Goal: Transaction & Acquisition: Obtain resource

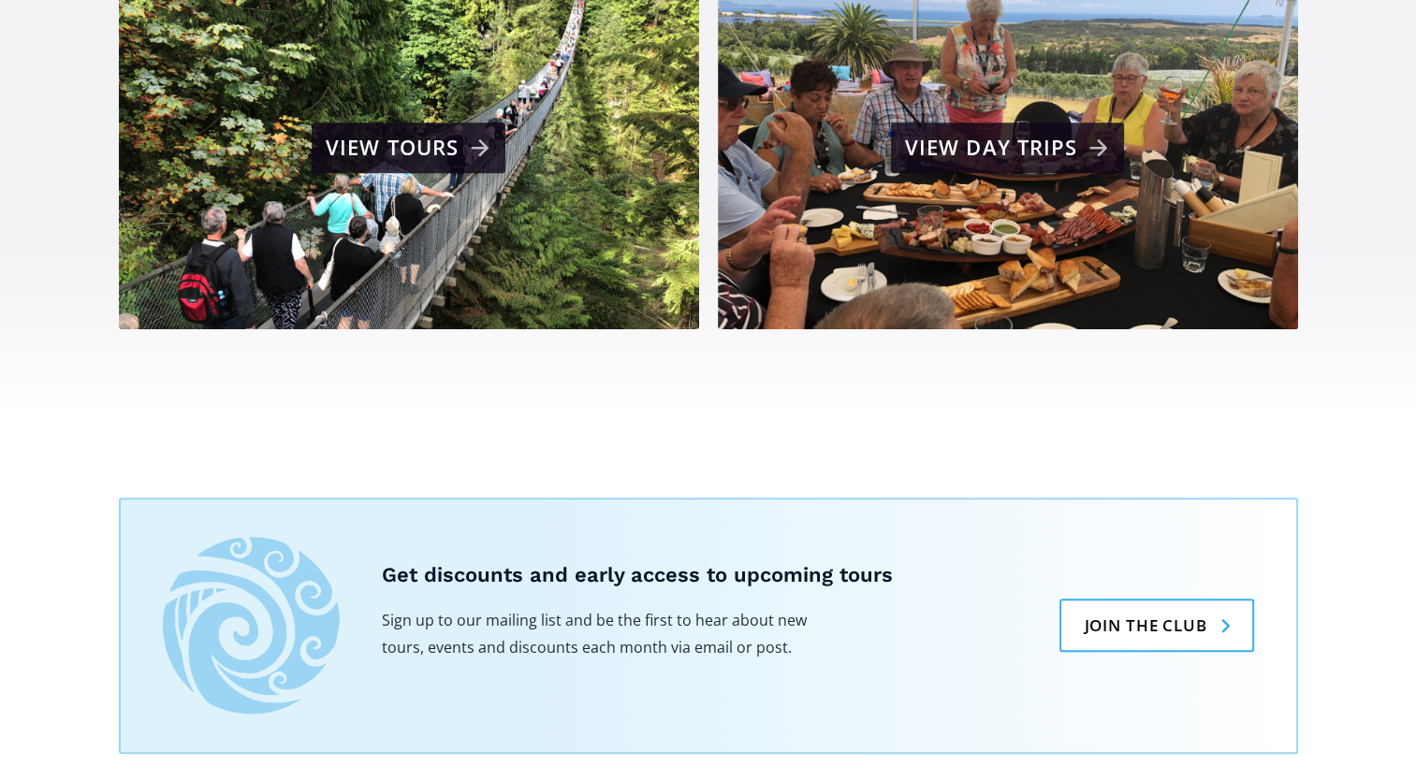
scroll to position [1139, 0]
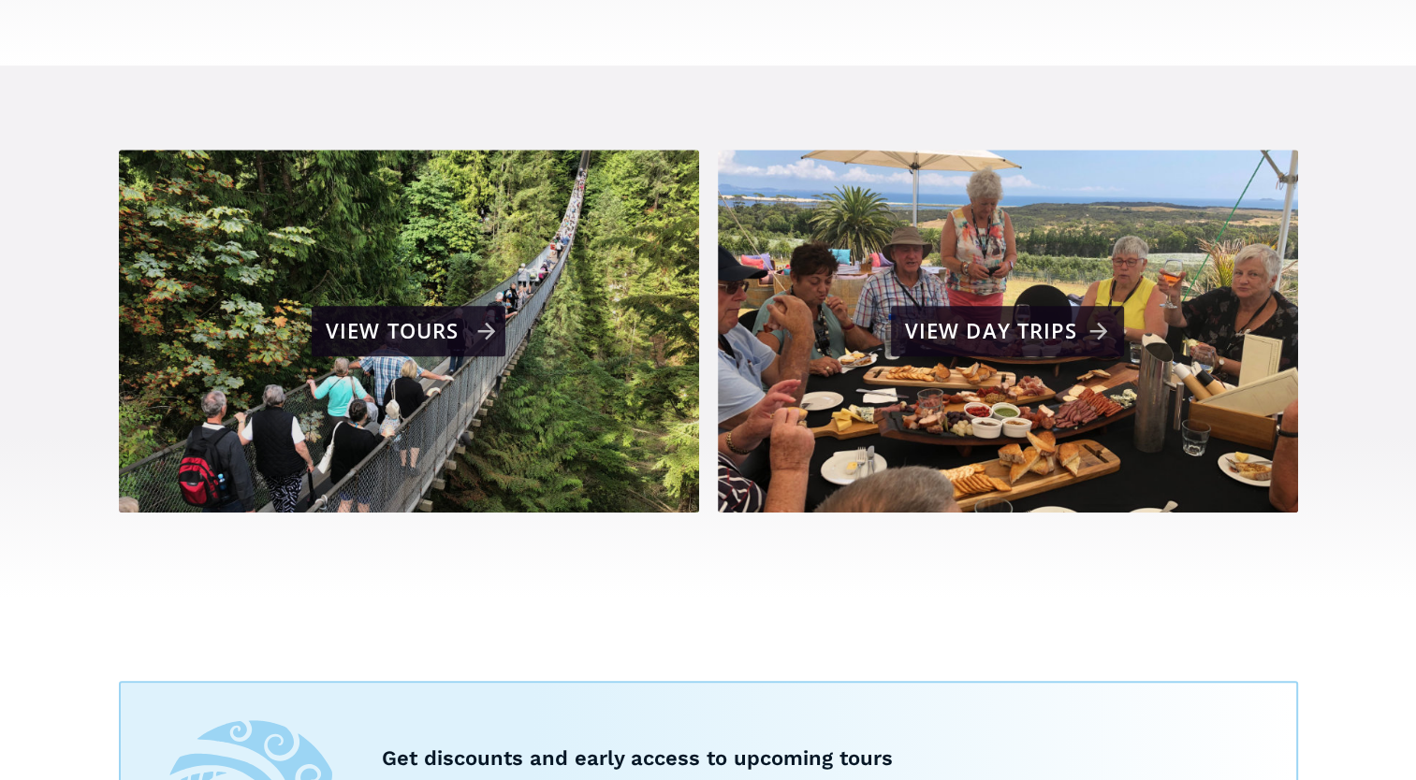
click at [436, 313] on div "View tours" at bounding box center [411, 331] width 170 height 37
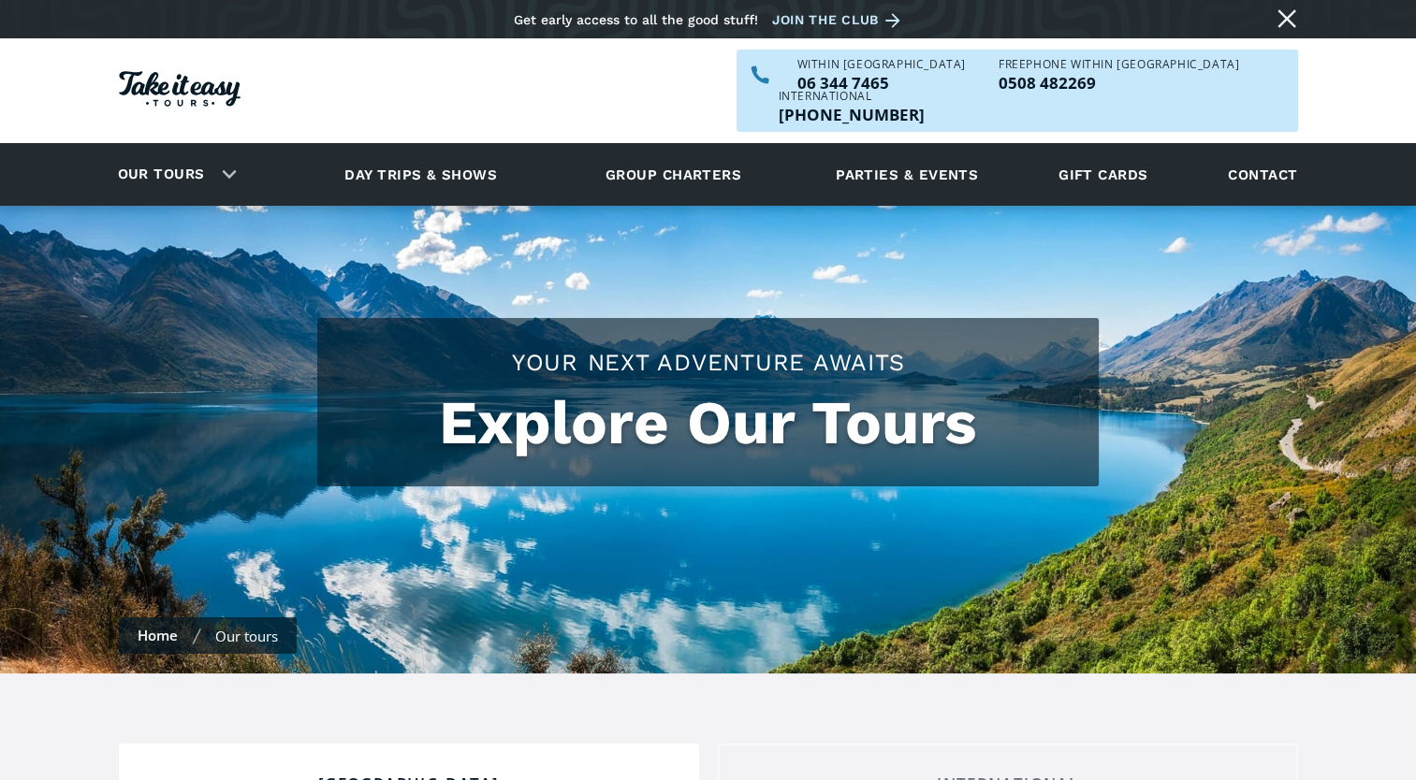
checkbox input "true"
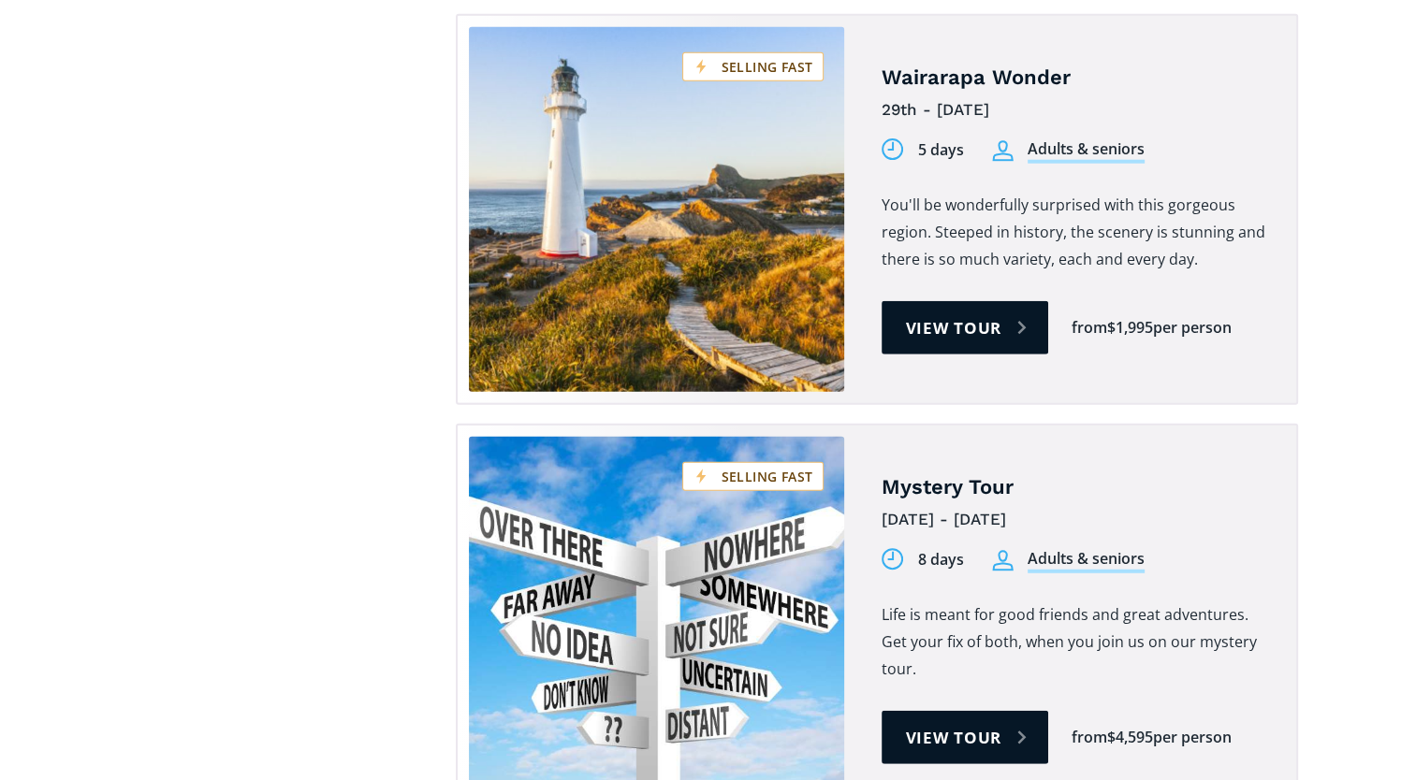
scroll to position [4774, 0]
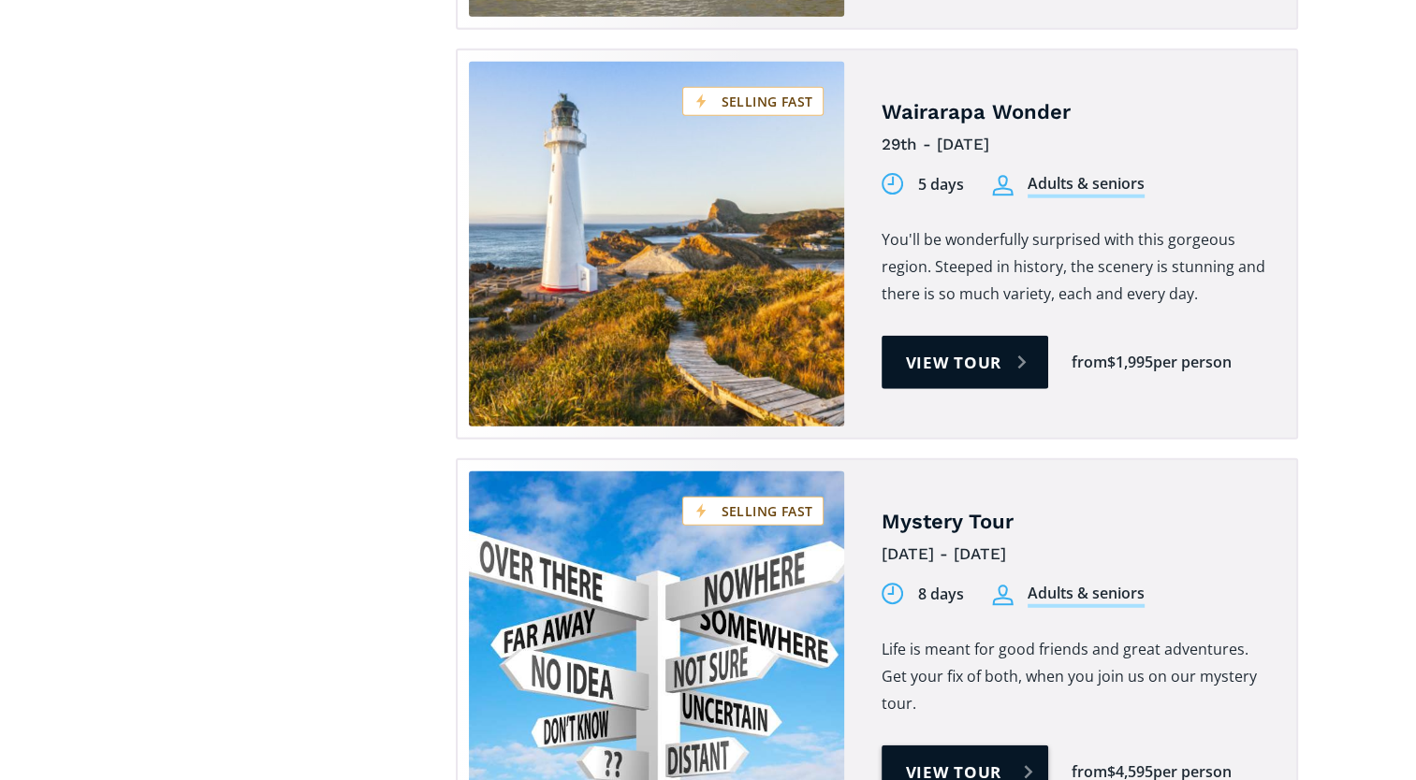
click at [968, 746] on link "View tour" at bounding box center [964, 772] width 167 height 53
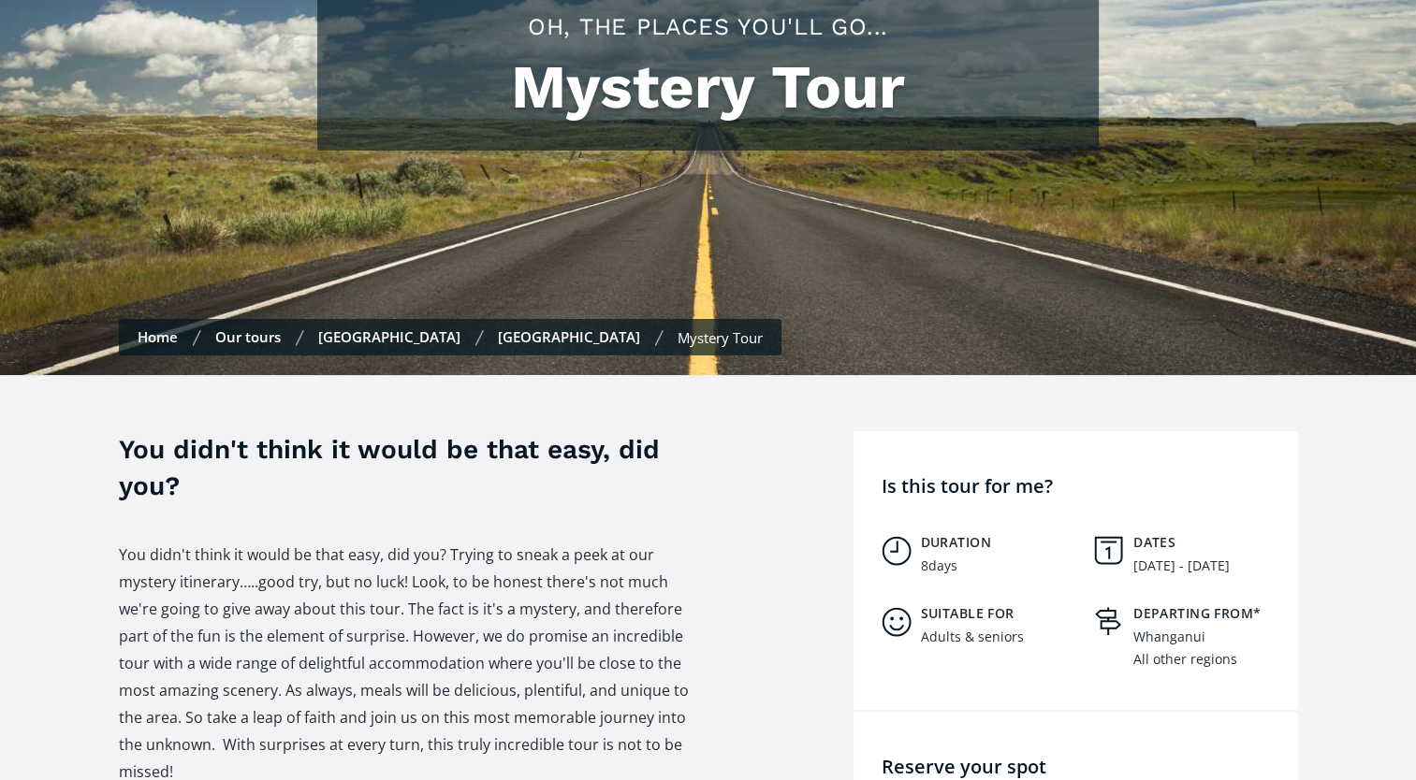
scroll to position [343, 0]
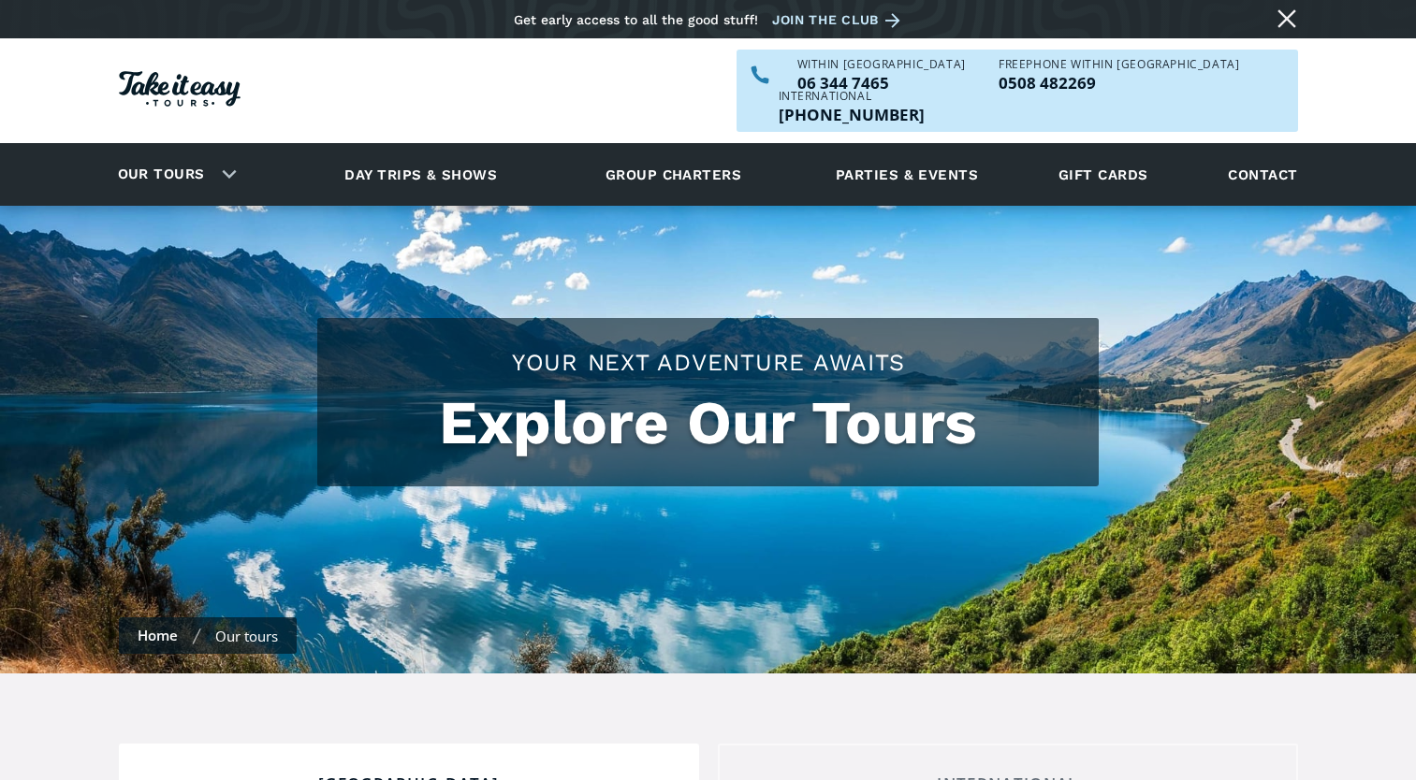
scroll to position [4774, 0]
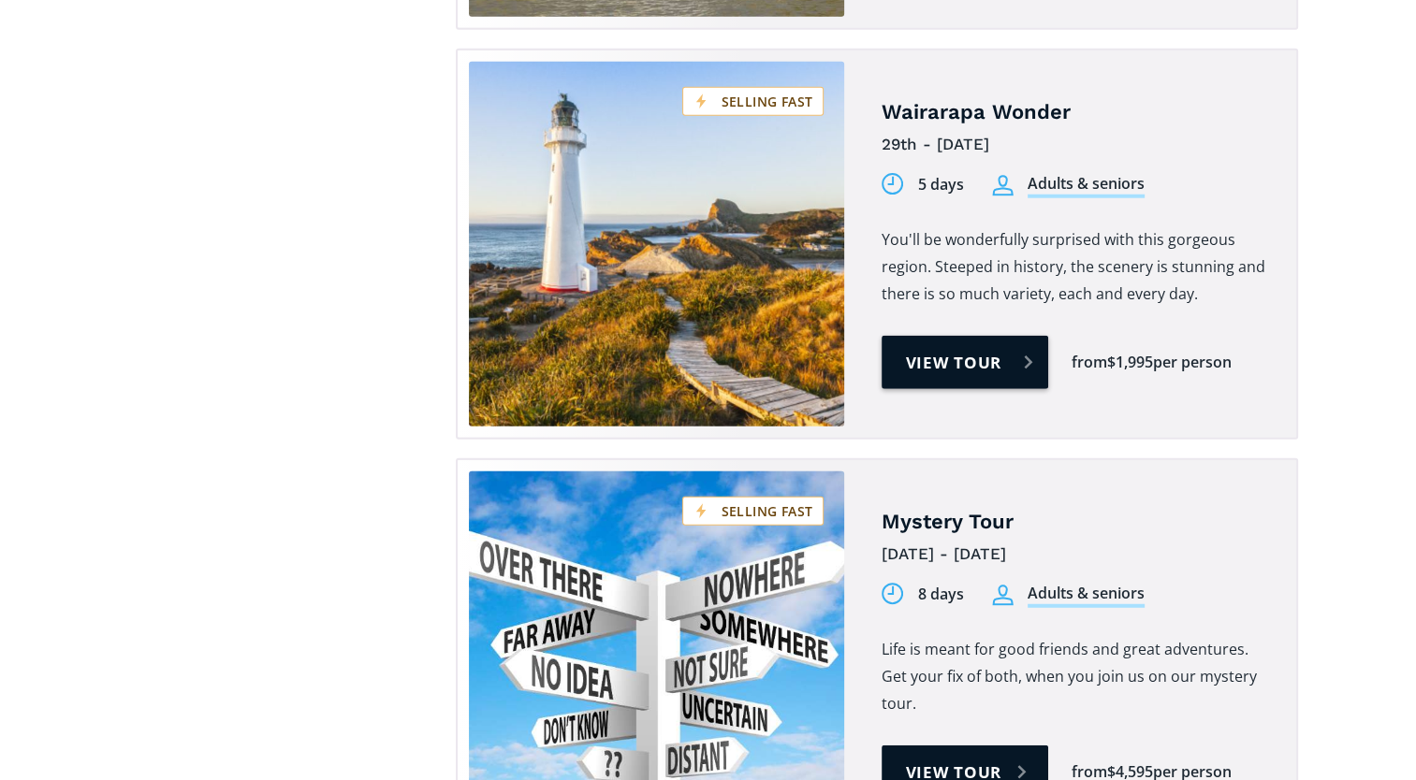
click at [936, 336] on link "View tour" at bounding box center [964, 362] width 167 height 53
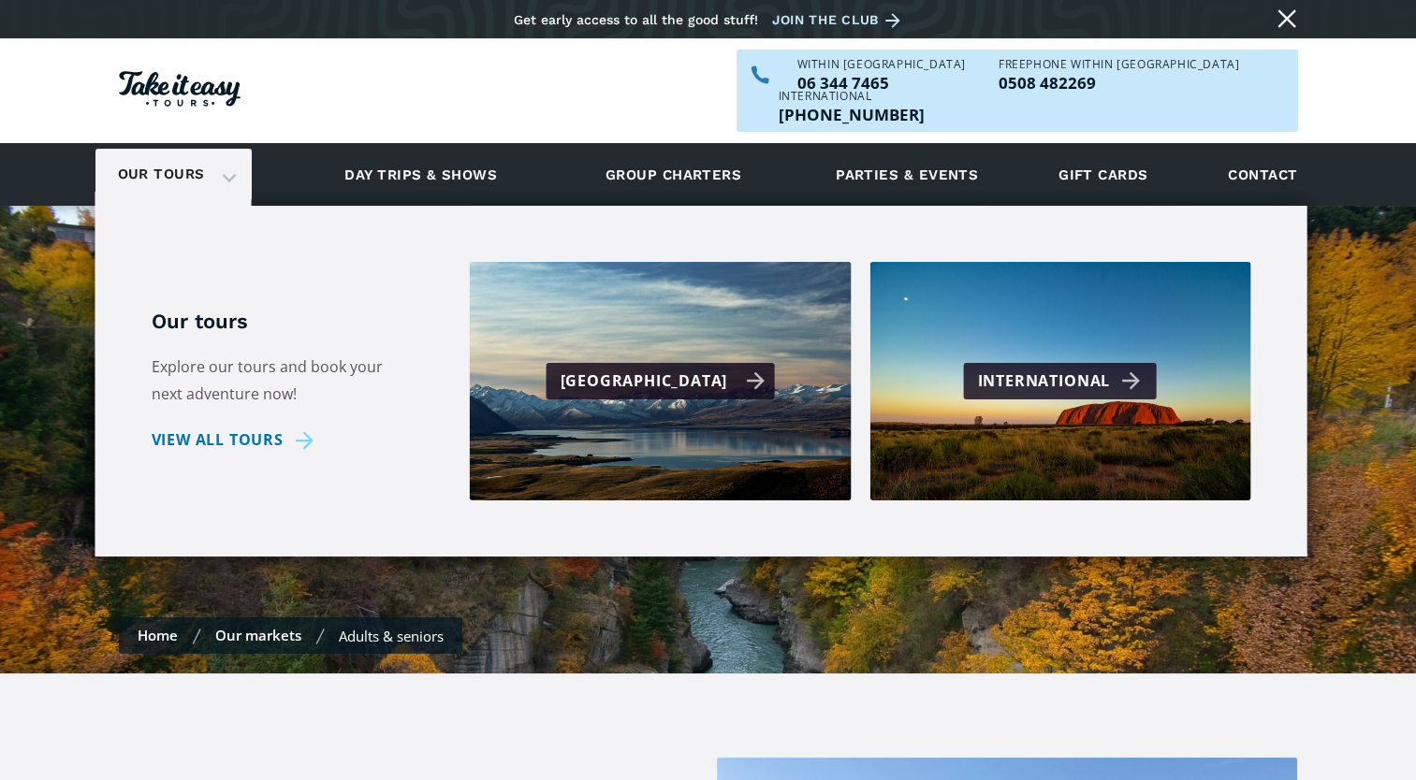
click at [669, 368] on div "[GEOGRAPHIC_DATA]" at bounding box center [662, 381] width 205 height 27
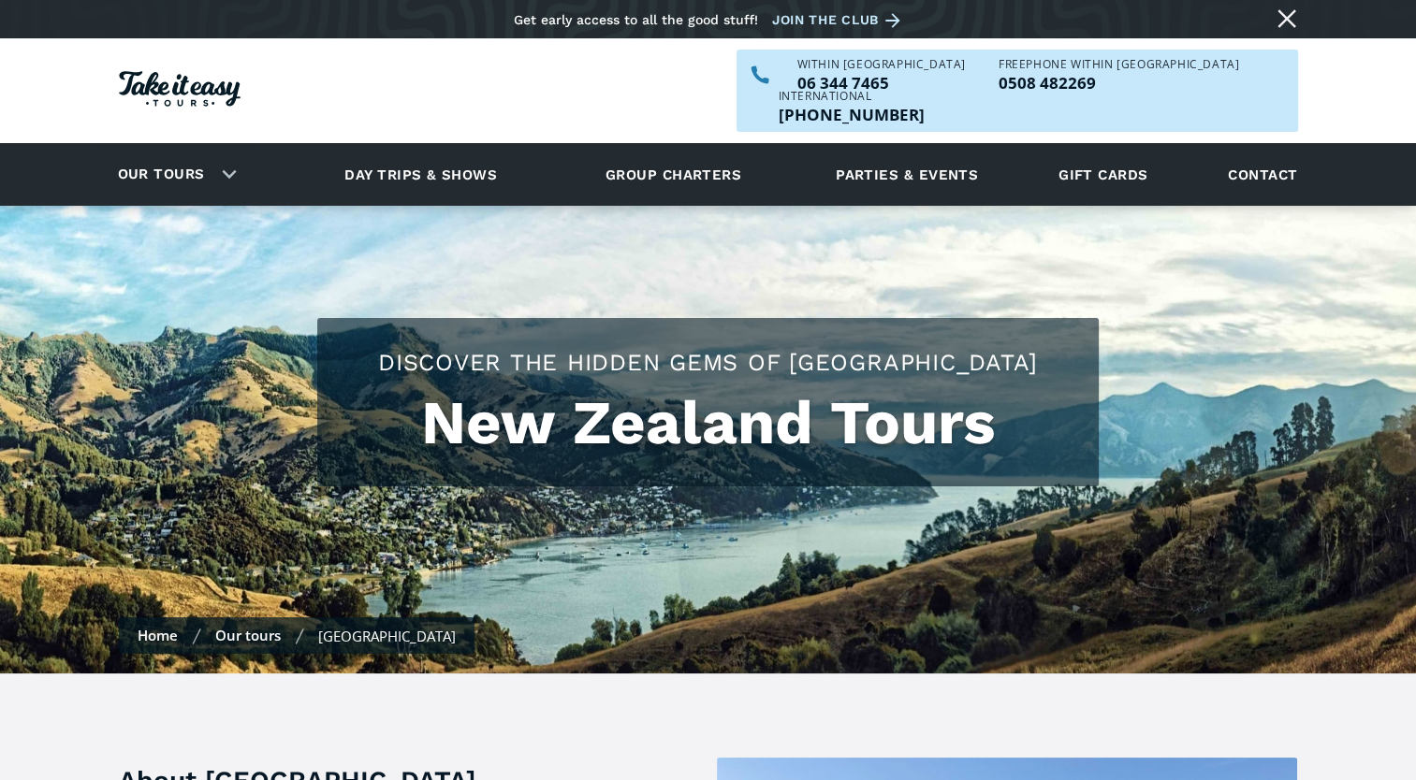
checkbox input "true"
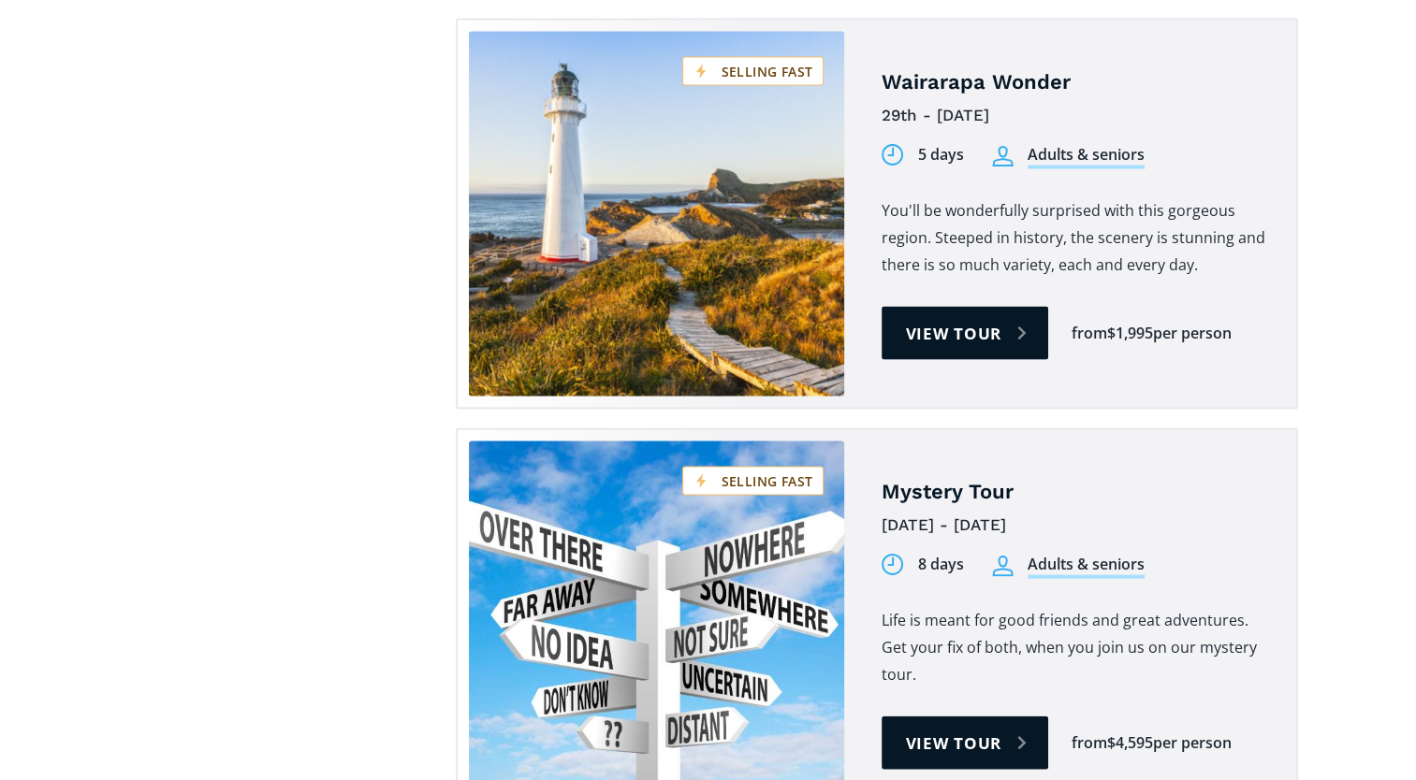
scroll to position [3754, 0]
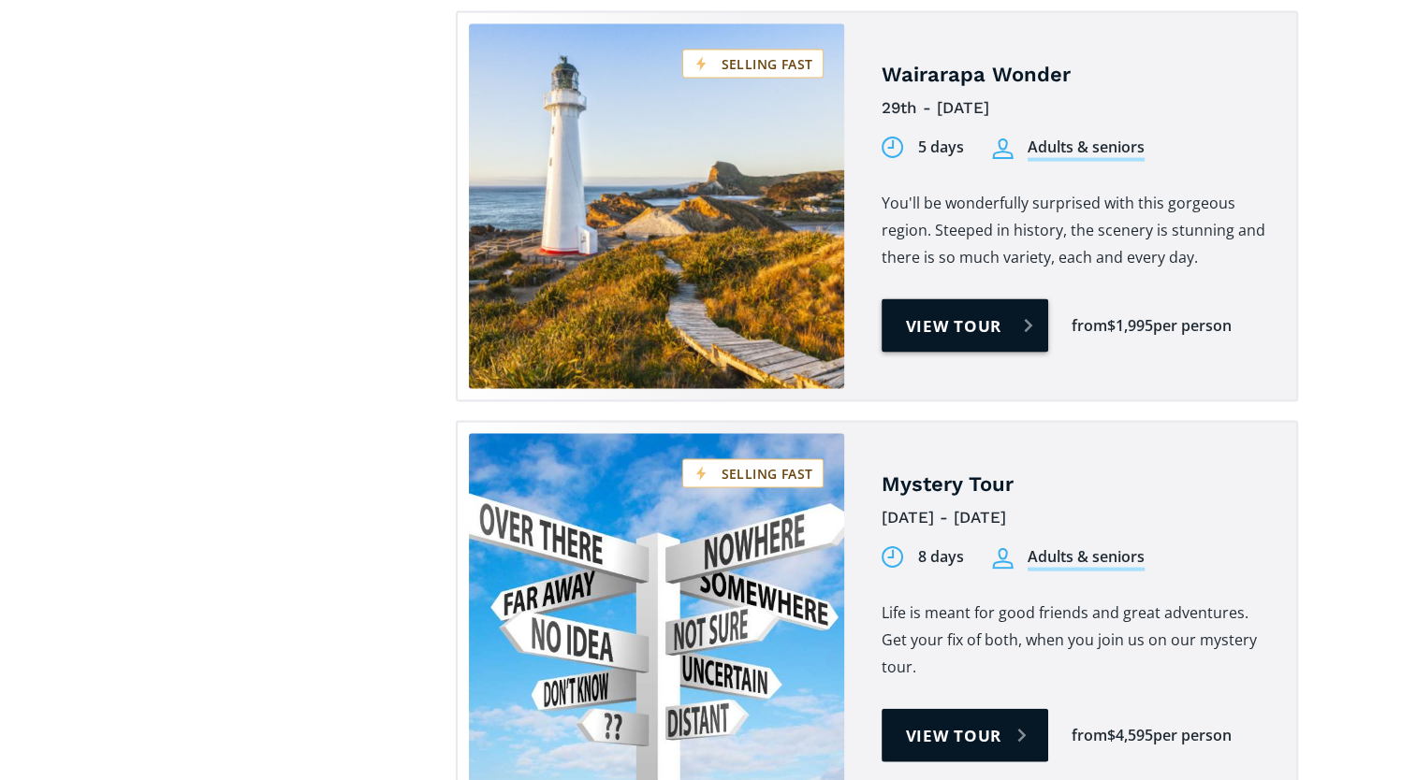
click at [979, 299] on link "View tour" at bounding box center [964, 325] width 167 height 53
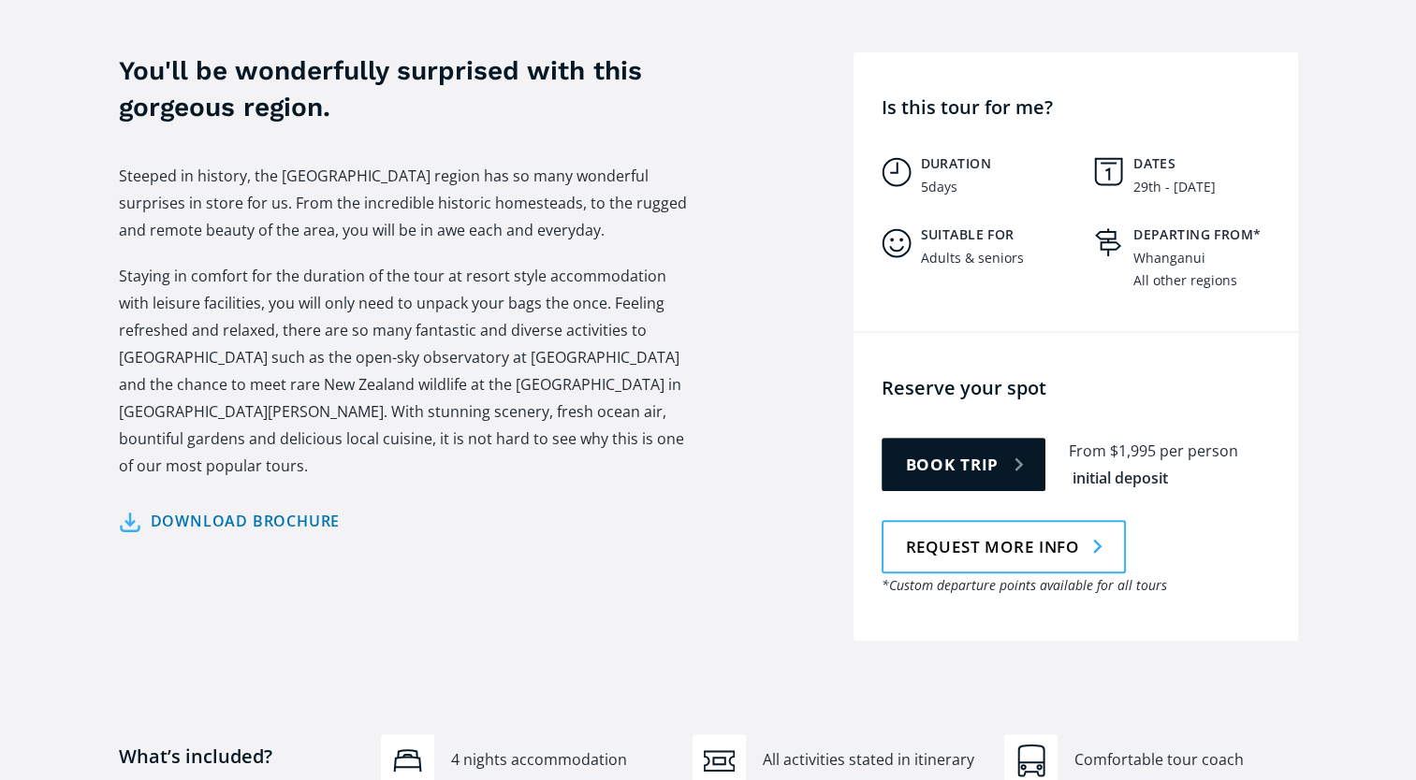
scroll to position [767, 0]
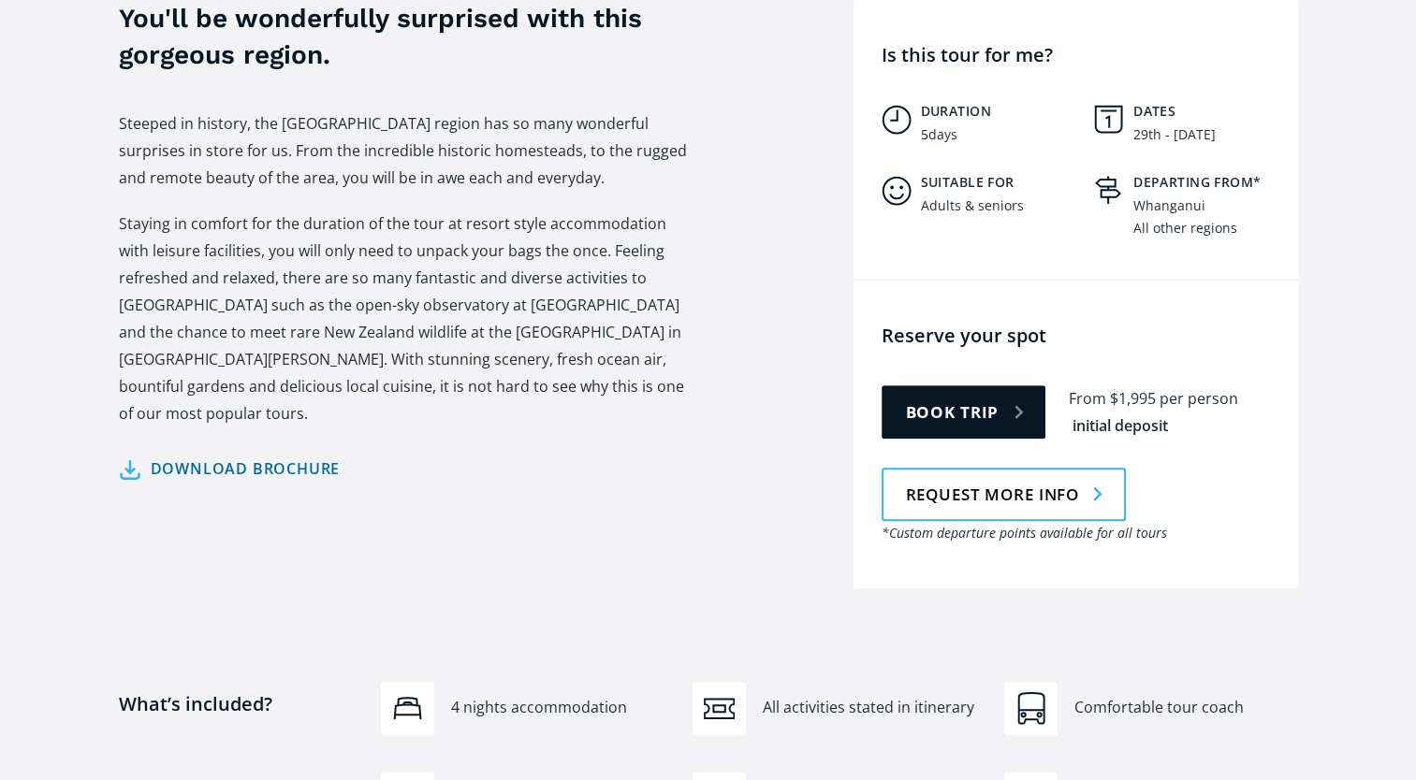
click at [301, 456] on link "Download brochure" at bounding box center [230, 469] width 222 height 27
